Goal: Navigation & Orientation: Find specific page/section

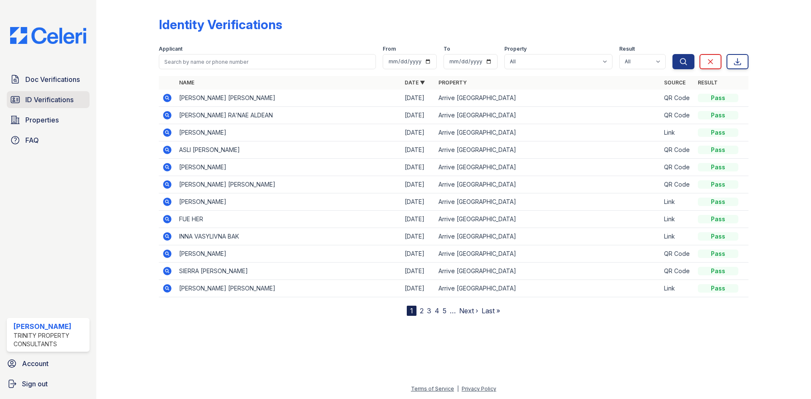
click at [32, 103] on span "ID Verifications" at bounding box center [49, 100] width 48 height 10
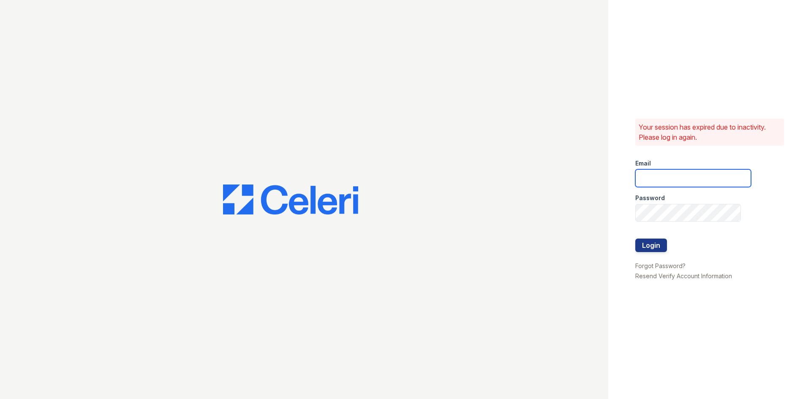
click at [670, 173] on input "email" at bounding box center [693, 178] width 116 height 18
type input "[EMAIL_ADDRESS][DOMAIN_NAME]"
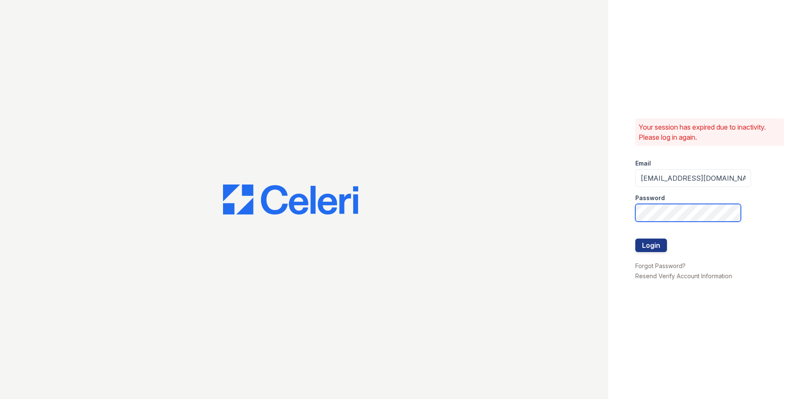
click at [635, 239] on button "Login" at bounding box center [651, 246] width 32 height 14
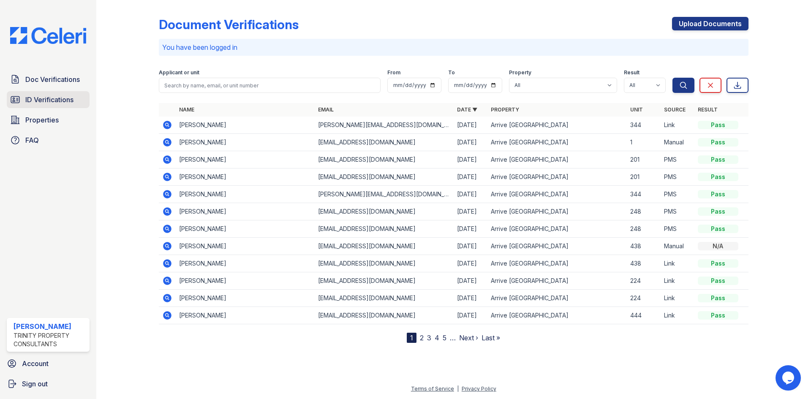
click at [58, 101] on span "ID Verifications" at bounding box center [49, 100] width 48 height 10
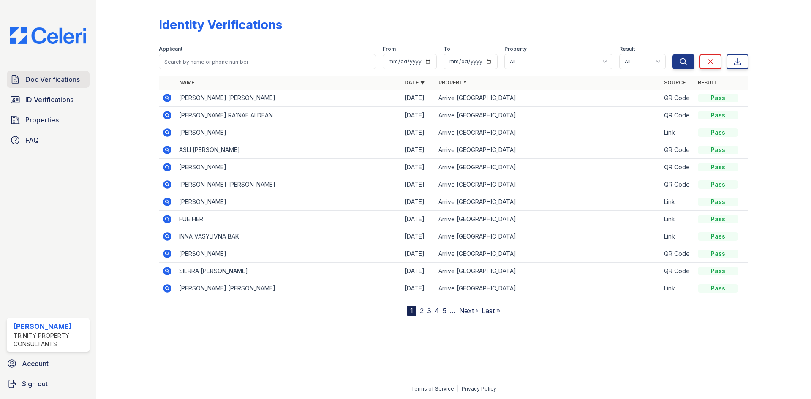
click at [46, 79] on span "Doc Verifications" at bounding box center [52, 79] width 54 height 10
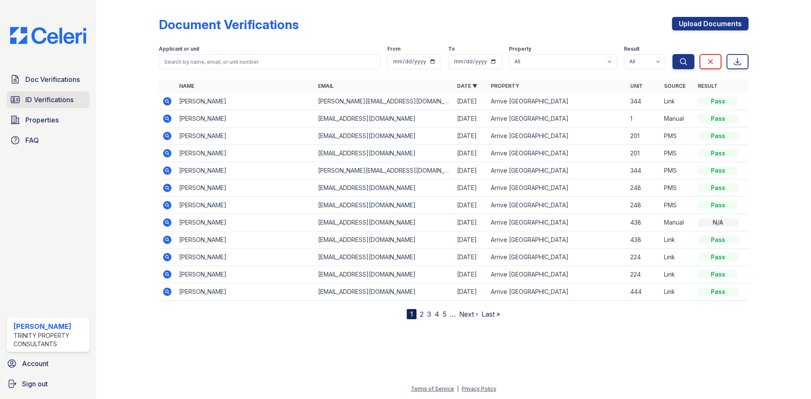
click at [48, 107] on link "ID Verifications" at bounding box center [48, 99] width 83 height 17
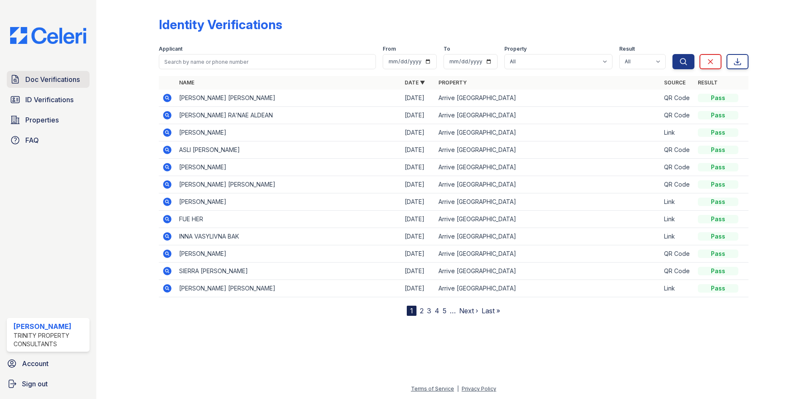
click at [57, 75] on span "Doc Verifications" at bounding box center [52, 79] width 54 height 10
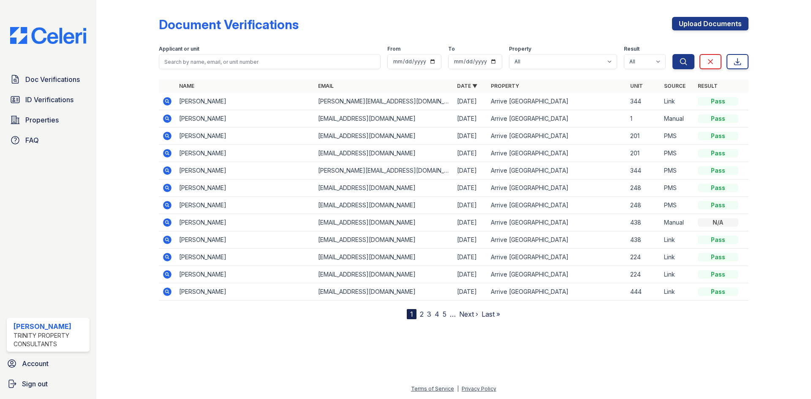
click at [59, 98] on span "ID Verifications" at bounding box center [49, 100] width 48 height 10
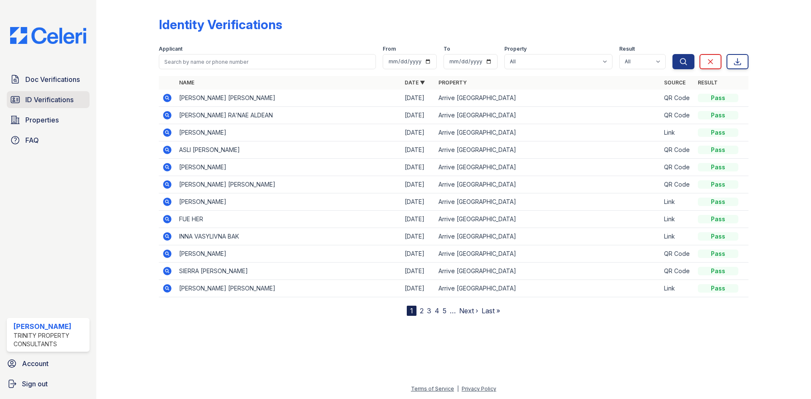
click at [27, 91] on div "Doc Verifications ID Verifications Properties FAQ" at bounding box center [48, 110] width 90 height 78
click at [31, 93] on link "ID Verifications" at bounding box center [48, 99] width 83 height 17
